Goal: Task Accomplishment & Management: Use online tool/utility

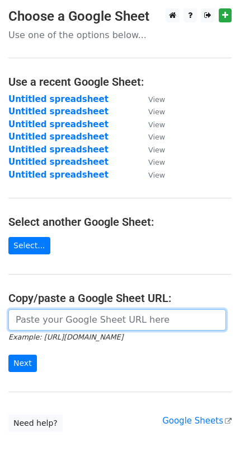
click at [27, 312] on input "url" at bounding box center [117, 319] width 218 height 21
paste input "https://docs.google.com/spreadsheets/d/19daDb0uNn7osJ0rZQM_4v62fCoRmNHBG5vvFUG6…"
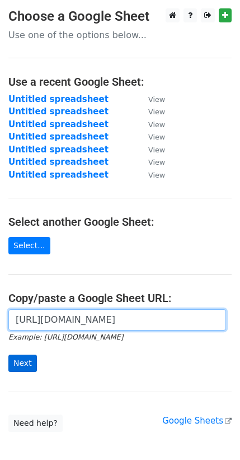
type input "https://docs.google.com/spreadsheets/d/19daDb0uNn7osJ0rZQM_4v62fCoRmNHBG5vvFUG6…"
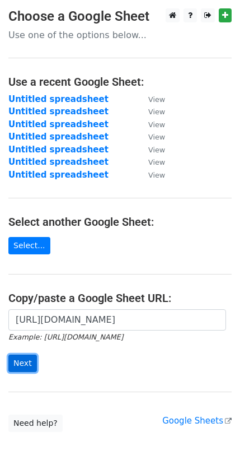
click at [20, 354] on input "Next" at bounding box center [22, 362] width 29 height 17
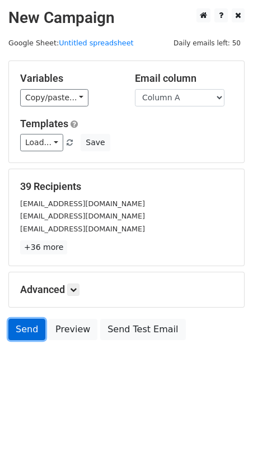
click at [22, 318] on link "Send" at bounding box center [26, 328] width 37 height 21
